Goal: Find specific page/section: Find specific page/section

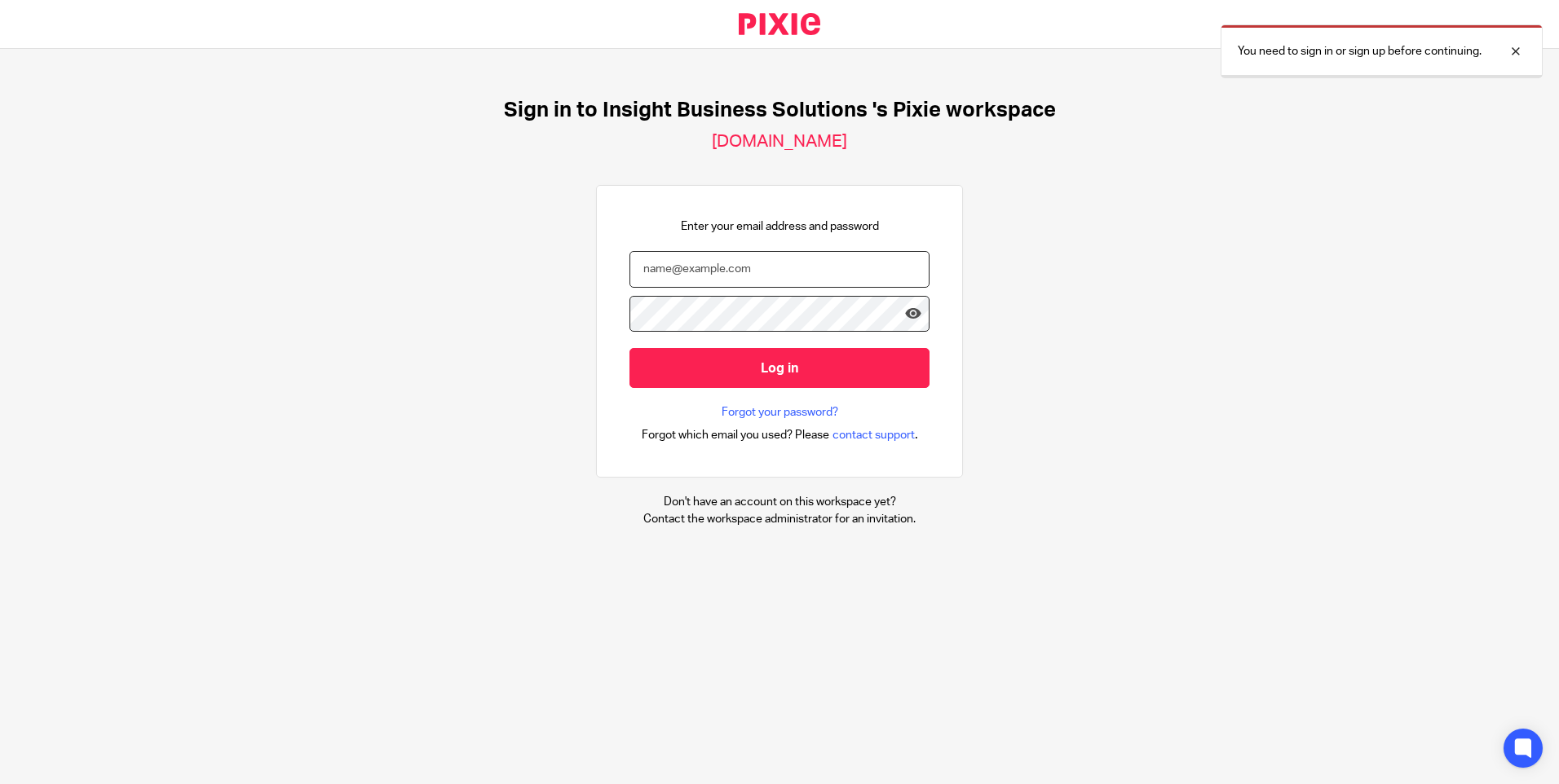
click at [746, 273] on input "email" at bounding box center [780, 270] width 300 height 37
type input "t"
type input "[PERSON_NAME][EMAIL_ADDRESS][DOMAIN_NAME]"
click at [630, 348] on input "Log in" at bounding box center [780, 368] width 300 height 40
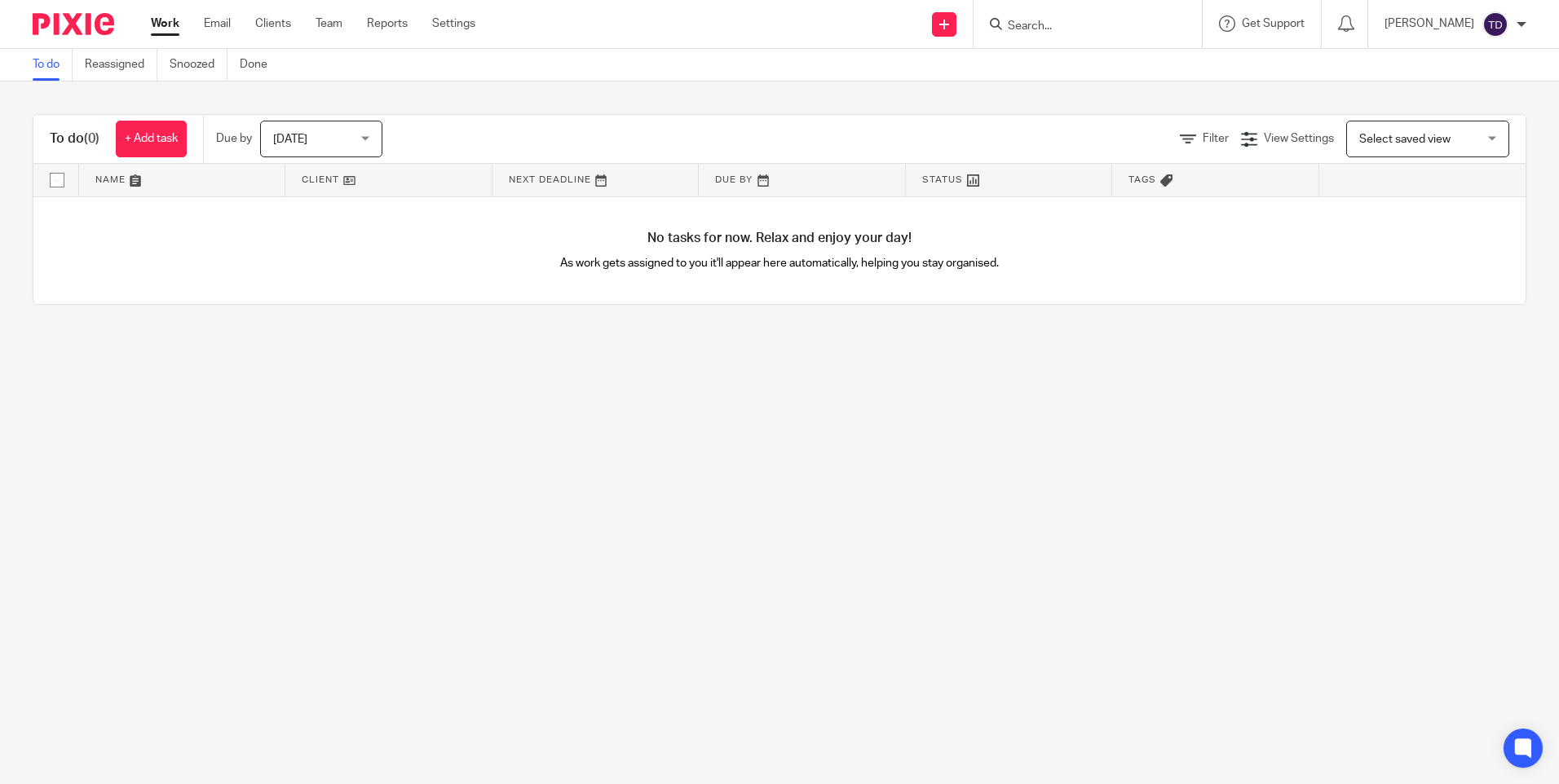
click at [1055, 25] on input "Search" at bounding box center [1079, 26] width 147 height 15
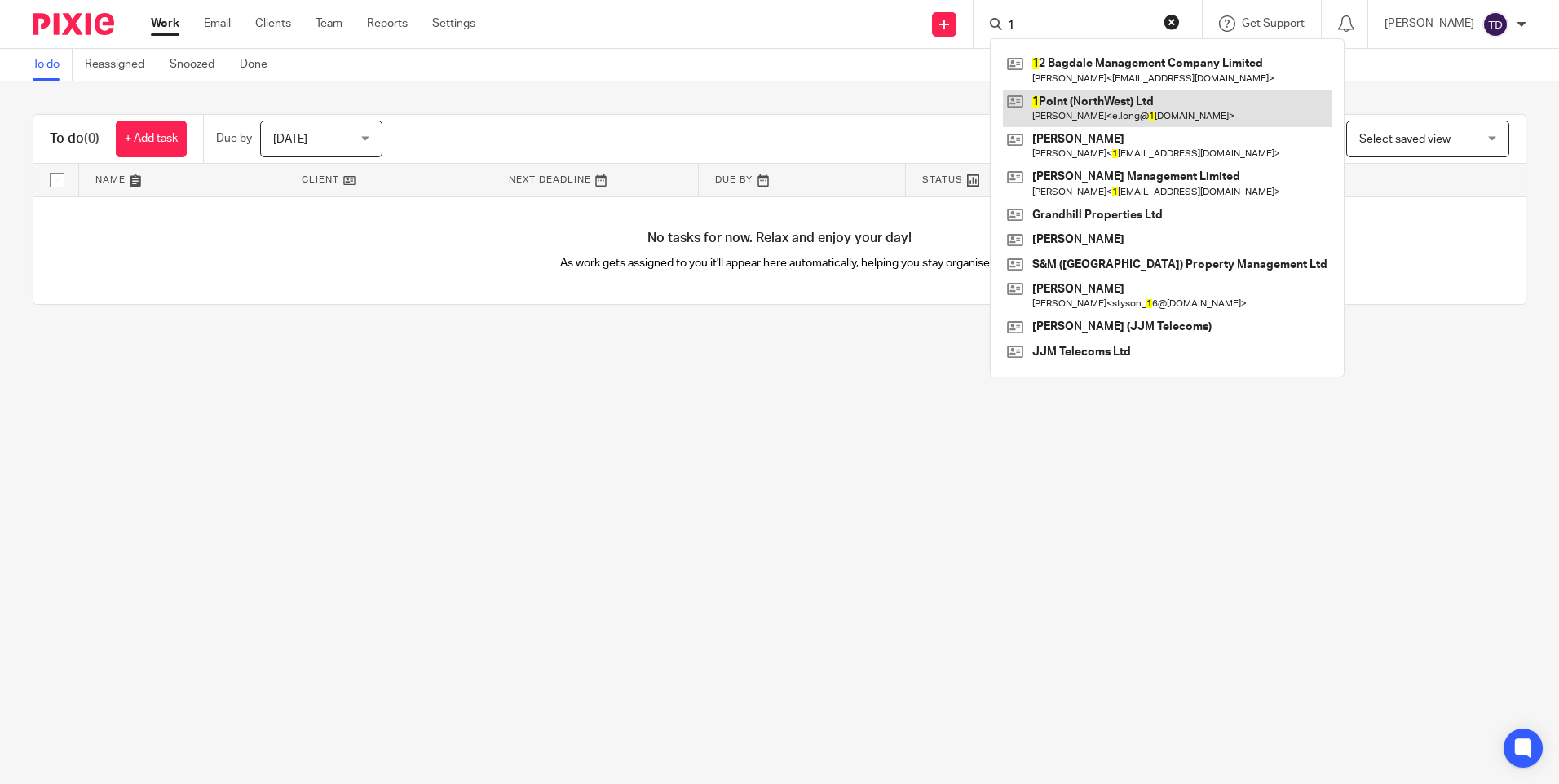
type input "1"
click at [1085, 122] on link at bounding box center [1167, 108] width 329 height 38
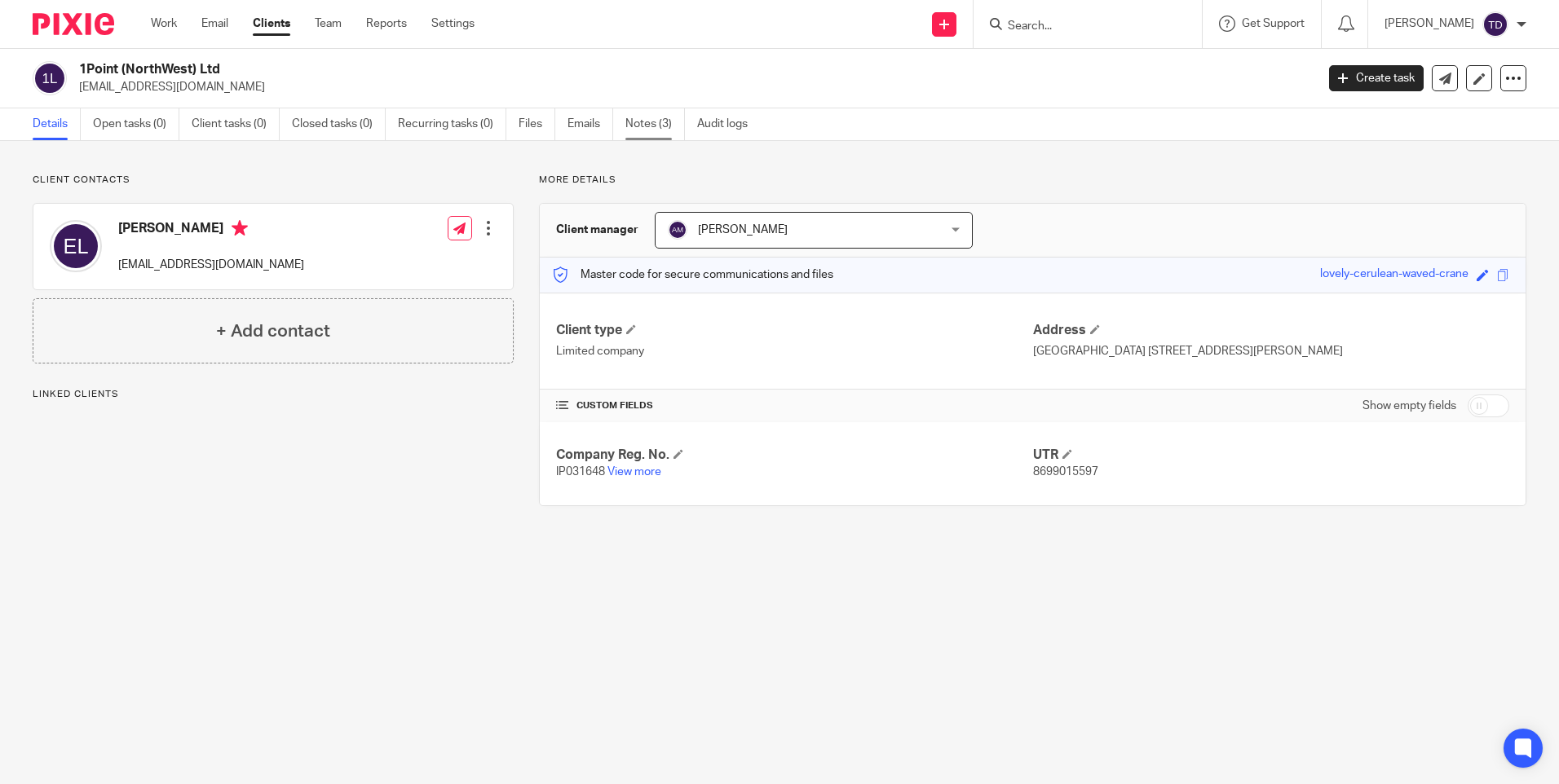
click at [637, 125] on link "Notes (3)" at bounding box center [654, 124] width 59 height 32
